Goal: Book appointment/travel/reservation

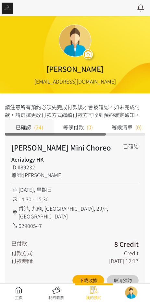
click at [18, 296] on link at bounding box center [19, 293] width 38 height 14
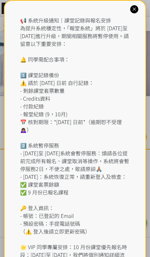
click at [68, 21] on div "📢 系統升級通知｜課堂記錄與報名安排 為提升系統穩定性，「報堂系統」將於 2025 年 9 月 1 日至 2 日進行升級，期間相關服務將暫停使用。請留意以下重…" at bounding box center [75, 149] width 110 height 266
click at [139, 5] on div "📢 系統升級通知｜課堂記錄與報名安排 為提升系統穩定性，「報堂系統」將於 2025 年 9 月 1 日至 2 日進行升級，期間相關服務將暫停使用。請留意以下重…" at bounding box center [75, 153] width 143 height 306
click at [140, 6] on div "📢 系統升級通知｜課堂記錄與報名安排 為提升系統穩定性，「報堂系統」將於 2025 年 9 月 1 日至 2 日進行升級，期間相關服務將暫停使用。請留意以下重…" at bounding box center [75, 153] width 143 height 306
click at [138, 7] on icon at bounding box center [134, 9] width 6 height 6
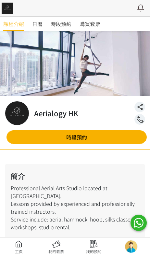
click at [66, 23] on span "時段預約" at bounding box center [61, 24] width 21 height 8
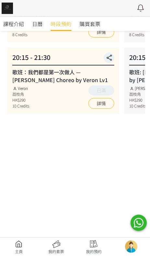
scroll to position [122, 0]
